Goal: Information Seeking & Learning: Learn about a topic

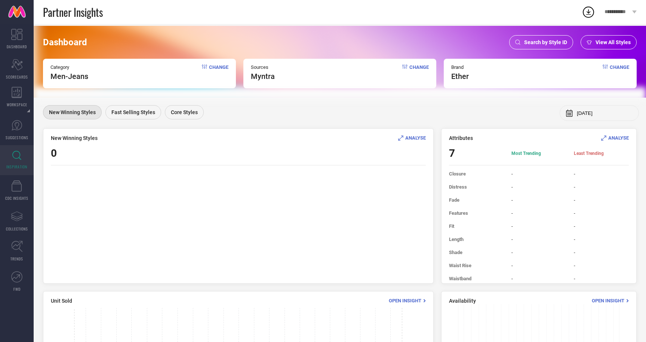
click at [212, 65] on span "Change" at bounding box center [218, 72] width 19 height 16
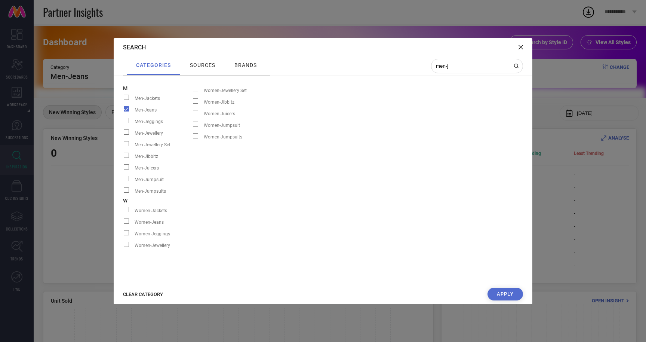
click at [126, 109] on span at bounding box center [126, 108] width 5 height 5
click at [123, 111] on input "Men-Jeans" at bounding box center [123, 111] width 0 height 0
click at [449, 68] on input "men-j" at bounding box center [472, 66] width 75 height 6
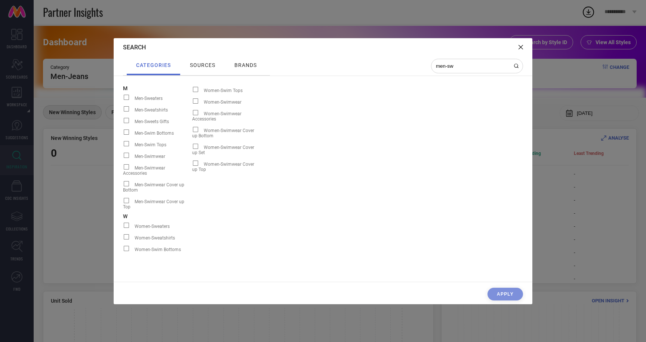
type input "men-sw"
click at [126, 108] on span at bounding box center [126, 108] width 5 height 5
click at [123, 111] on input "Men-Sweatshirts" at bounding box center [123, 111] width 0 height 0
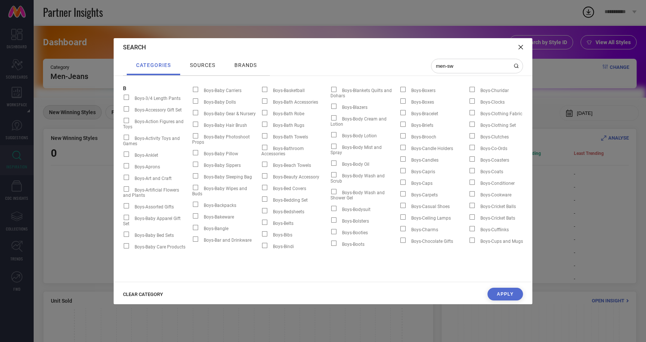
click at [501, 294] on button "Apply" at bounding box center [506, 294] width 36 height 13
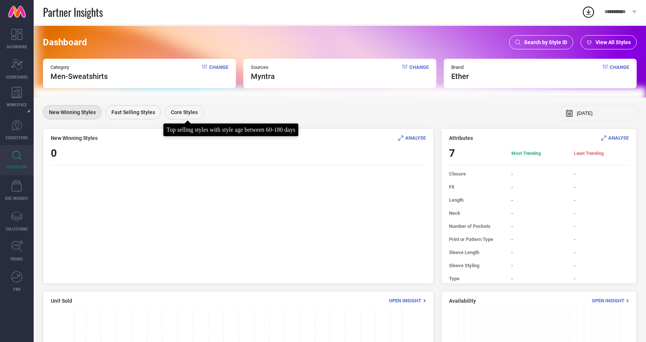
click at [186, 110] on span "Core Styles" at bounding box center [184, 112] width 27 height 6
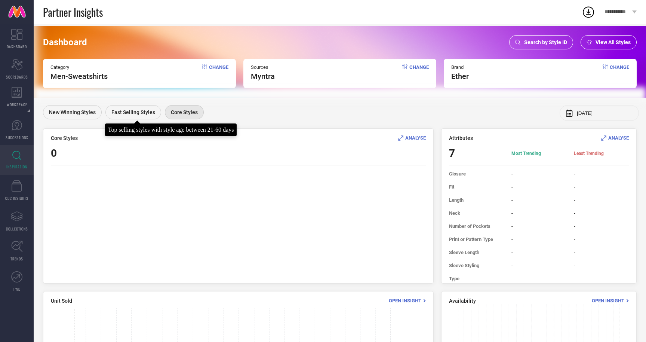
click at [132, 110] on span "Fast Selling Styles" at bounding box center [133, 112] width 44 height 6
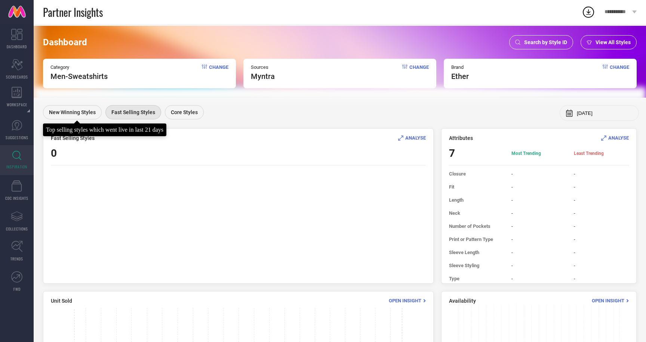
click at [74, 113] on span "New Winning Styles" at bounding box center [72, 112] width 47 height 6
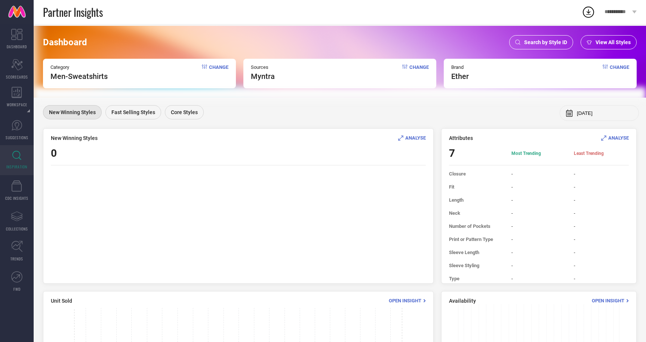
click at [223, 65] on span "Change" at bounding box center [218, 72] width 19 height 16
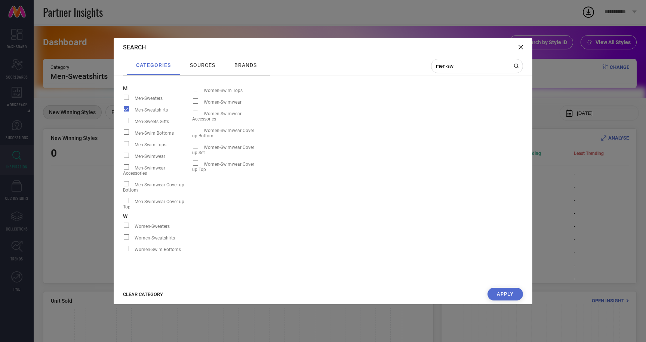
click at [126, 109] on span at bounding box center [126, 108] width 5 height 5
click at [123, 111] on input "Men-Sweatshirts" at bounding box center [123, 111] width 0 height 0
click at [474, 64] on input "men-sw" at bounding box center [472, 66] width 75 height 6
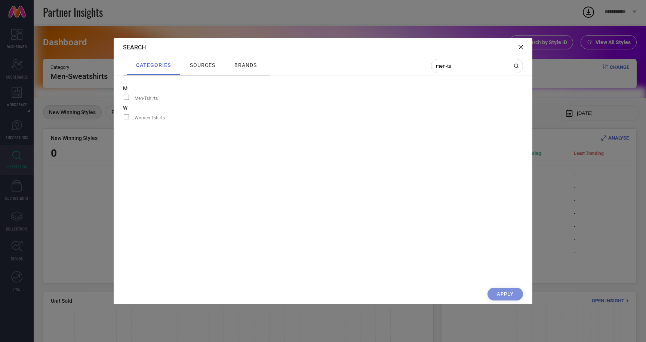
type input "men-ts"
click at [126, 97] on span at bounding box center [126, 97] width 5 height 5
click at [123, 100] on input "Men-Tshirts" at bounding box center [123, 100] width 0 height 0
